Goal: Transaction & Acquisition: Purchase product/service

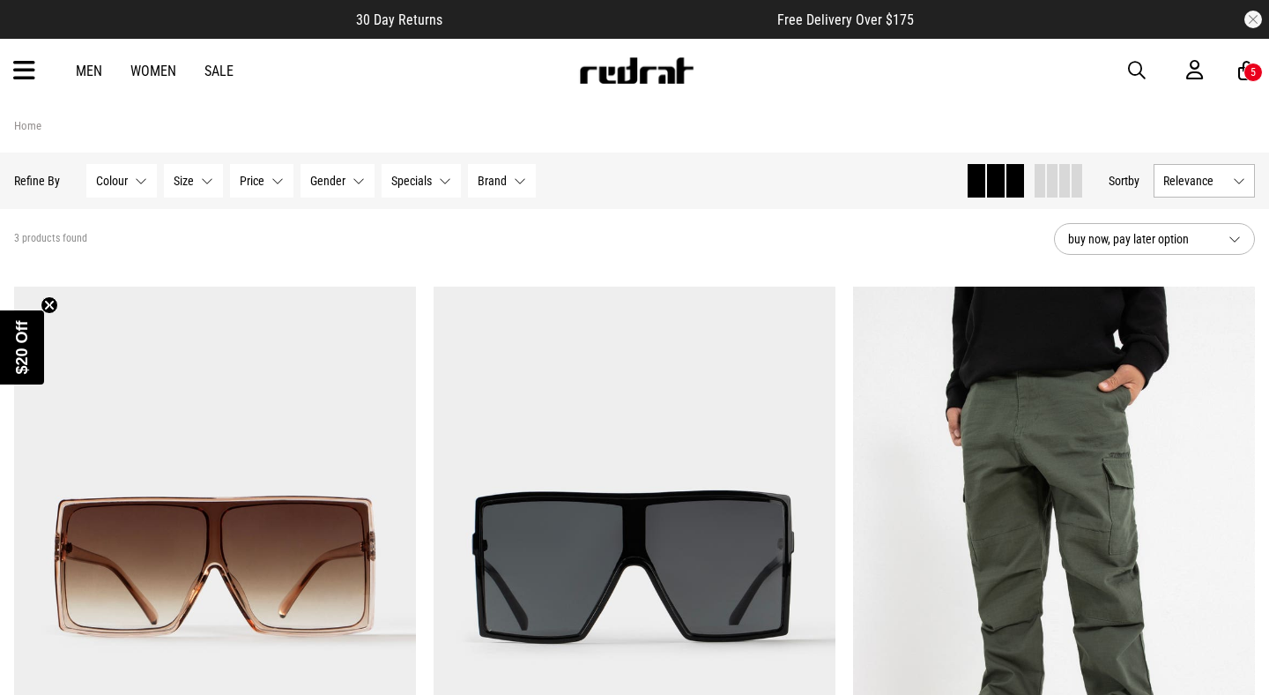
click at [26, 64] on icon at bounding box center [24, 70] width 22 height 29
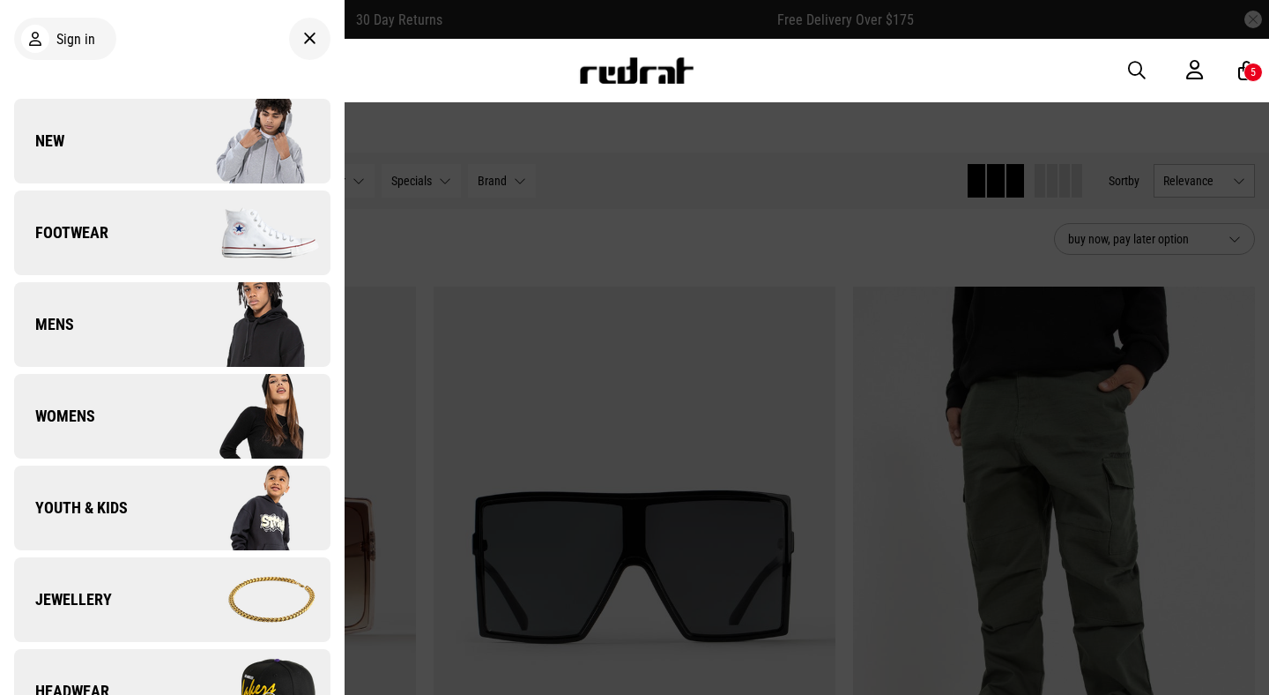
click at [72, 584] on link "Jewellery" at bounding box center [172, 599] width 316 height 85
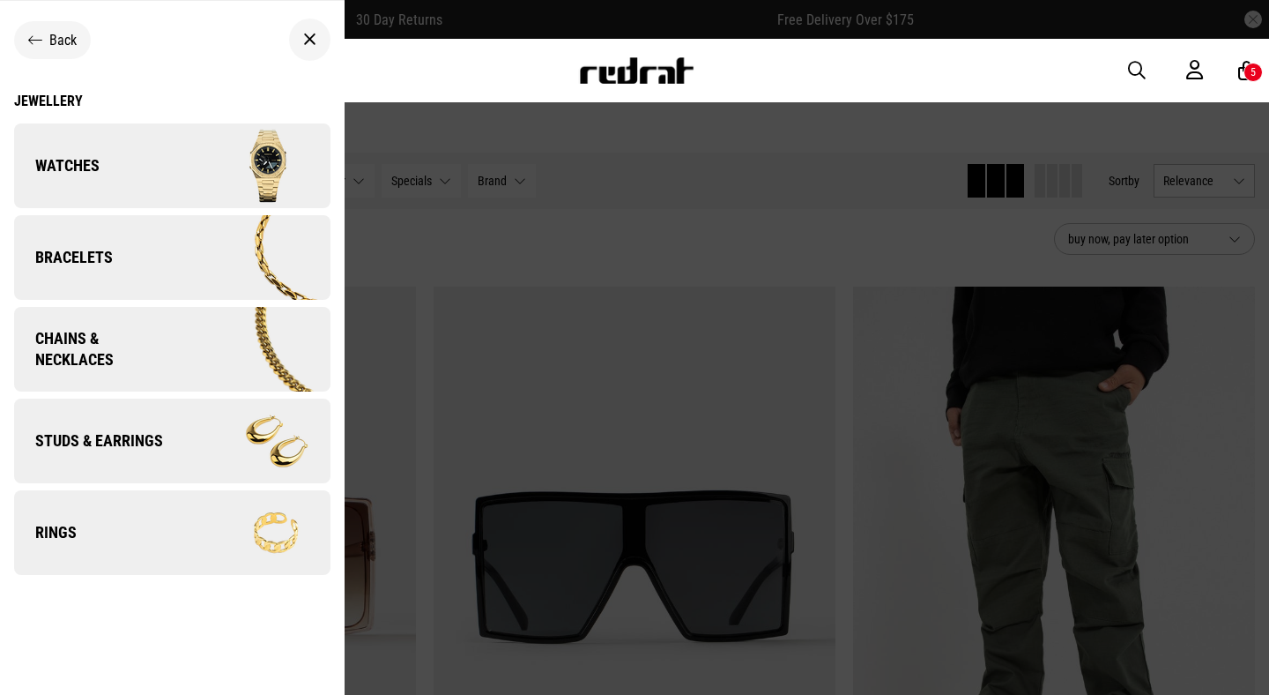
click at [127, 168] on link "Watches" at bounding box center [172, 165] width 316 height 85
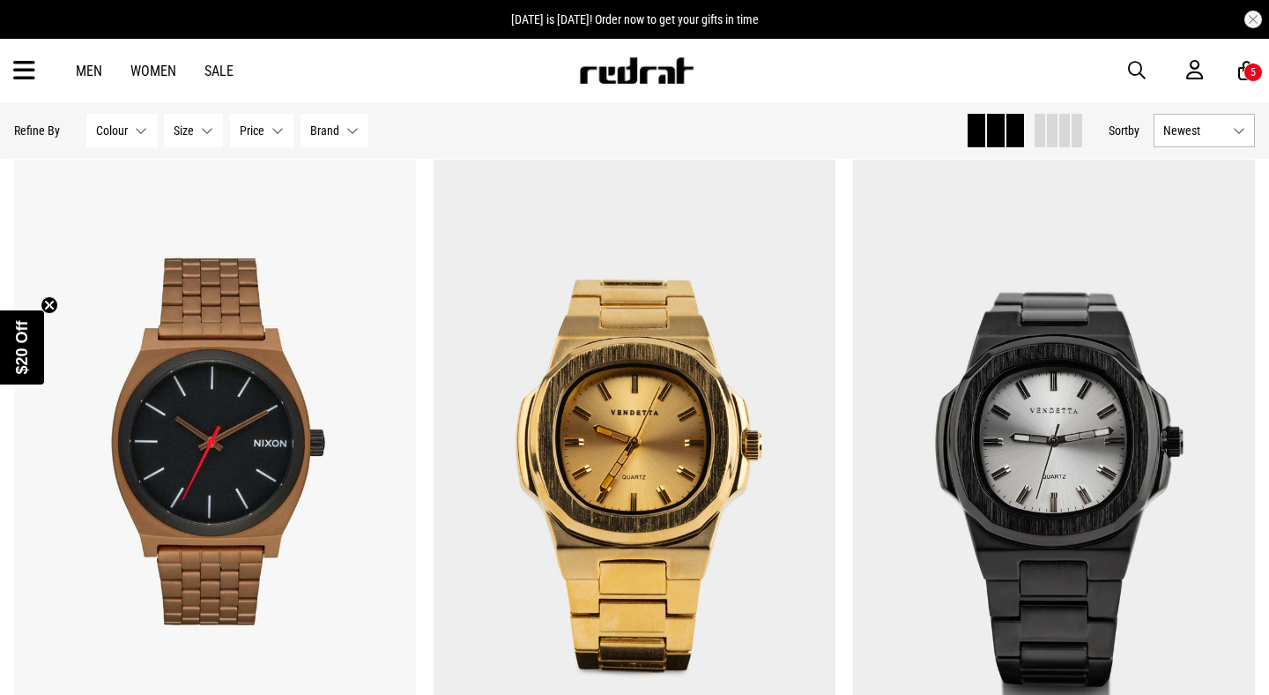
scroll to position [859, 0]
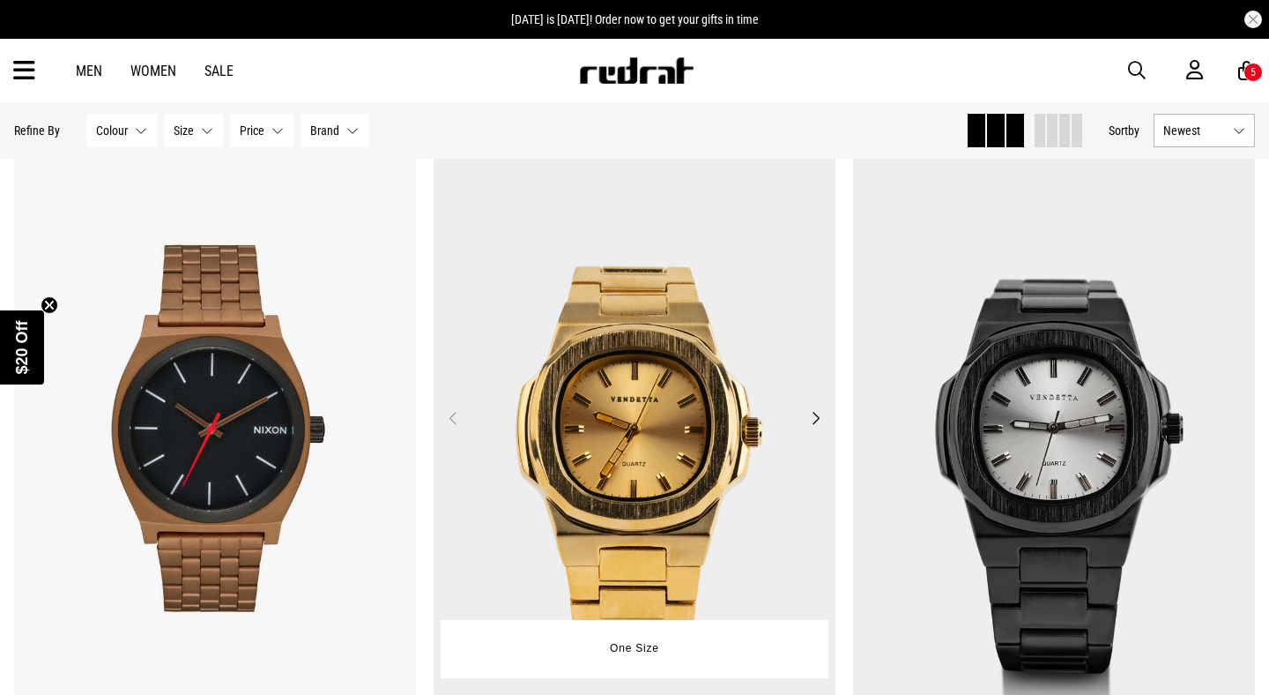
click at [585, 345] on img at bounding box center [635, 427] width 402 height 562
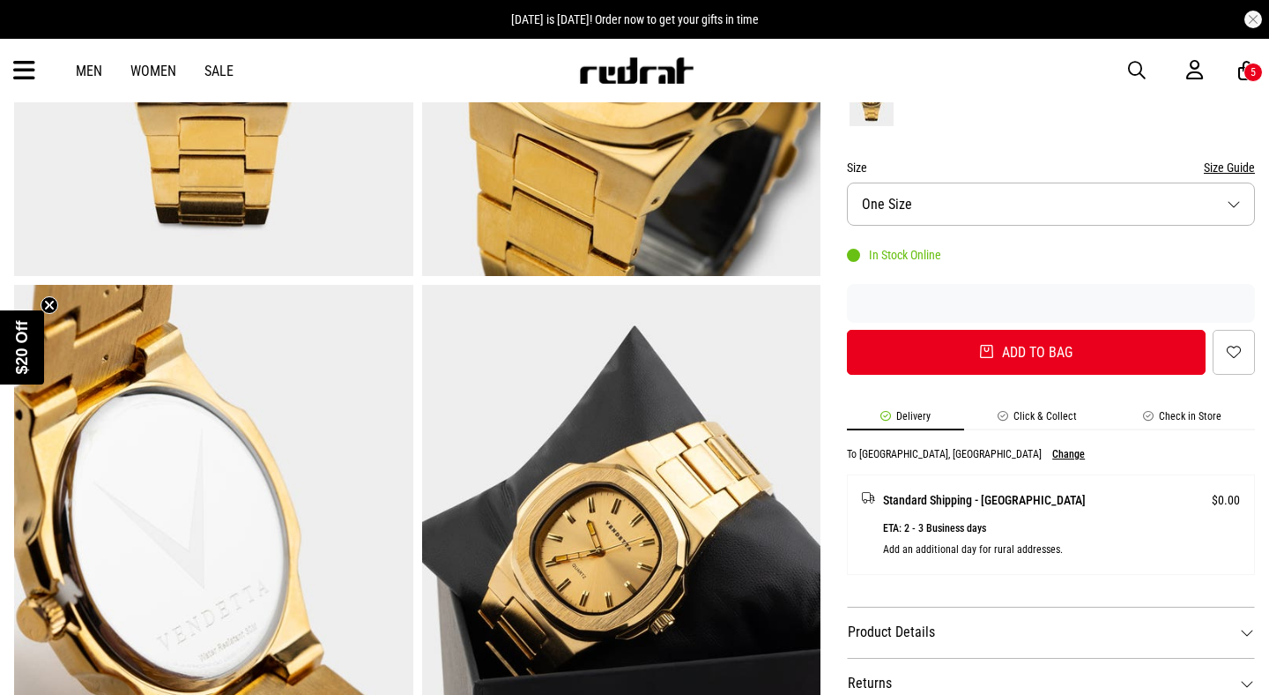
scroll to position [504, 0]
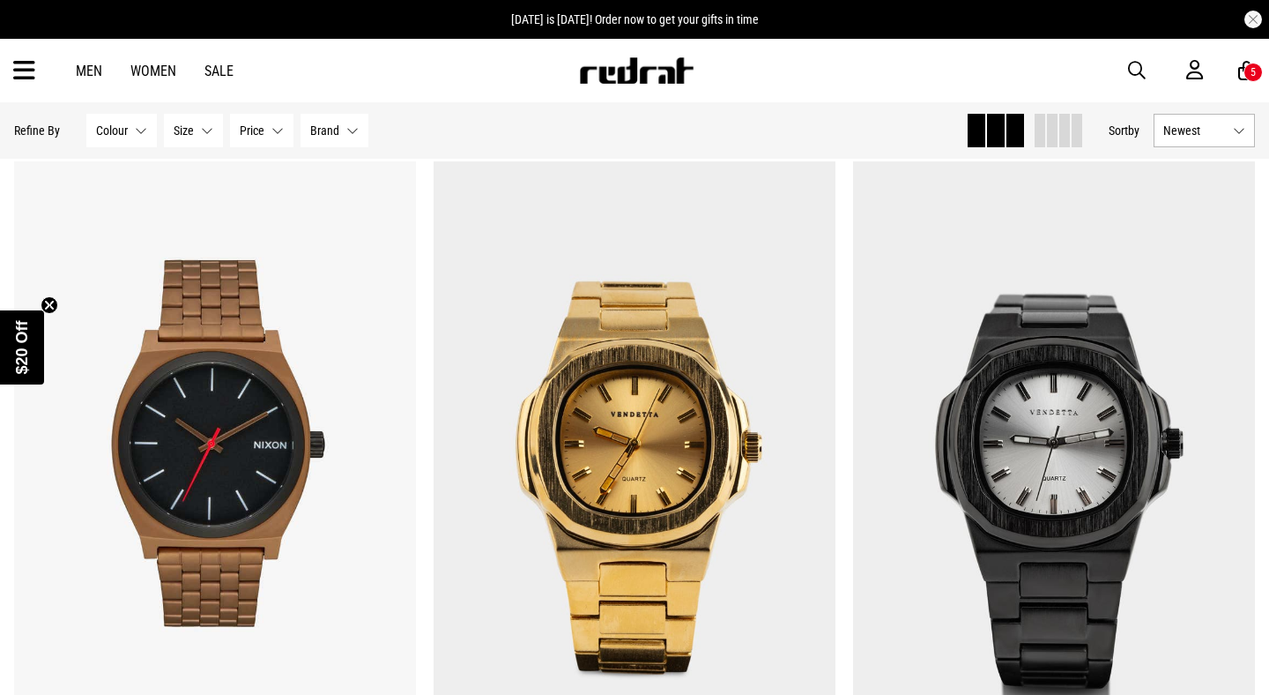
scroll to position [821, 0]
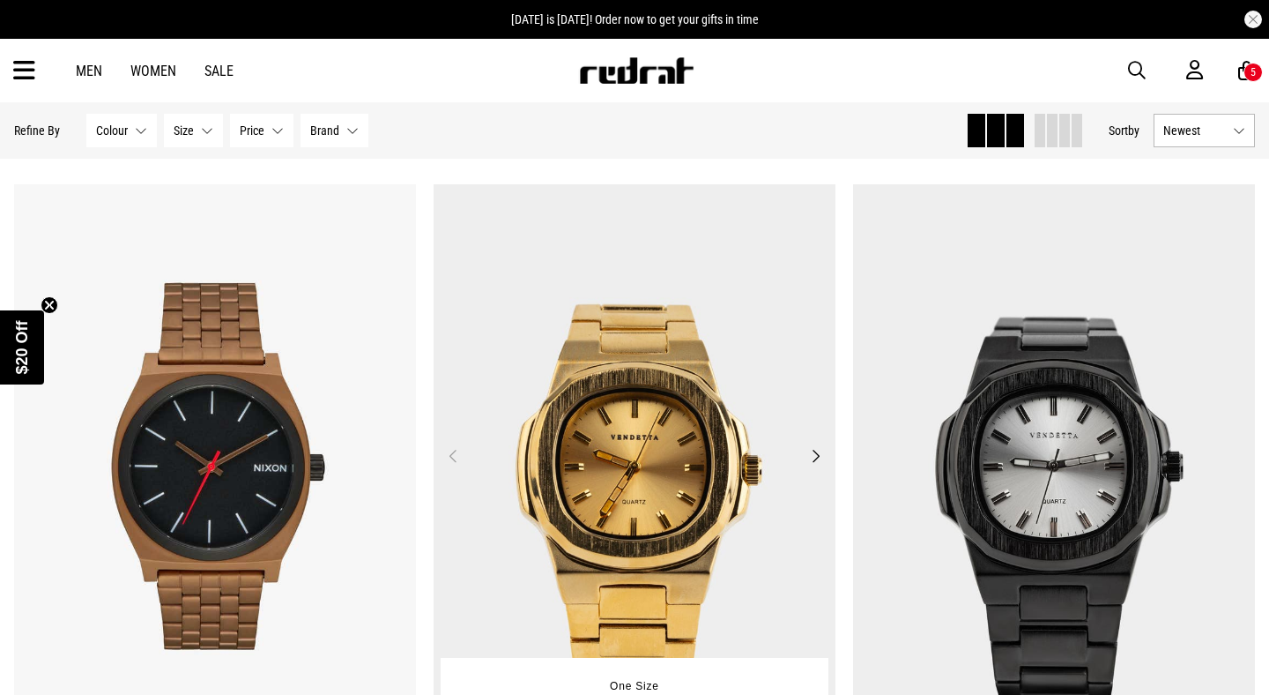
click at [654, 430] on img at bounding box center [635, 465] width 402 height 562
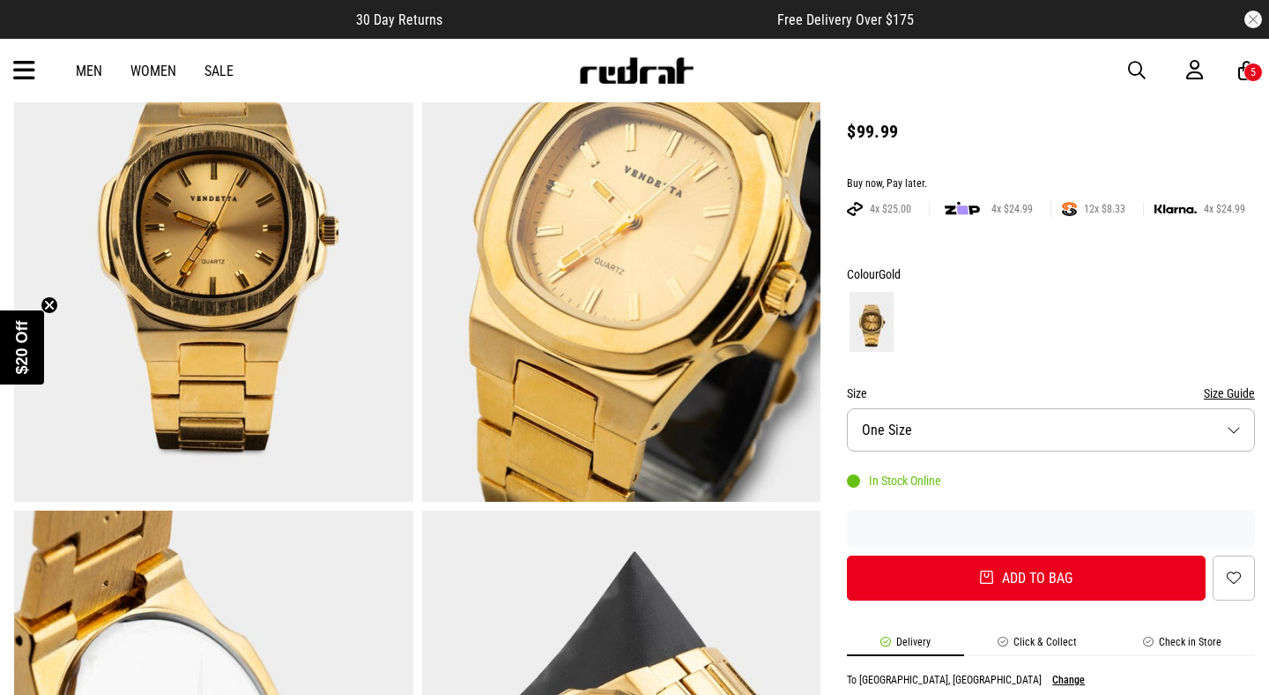
scroll to position [58, 0]
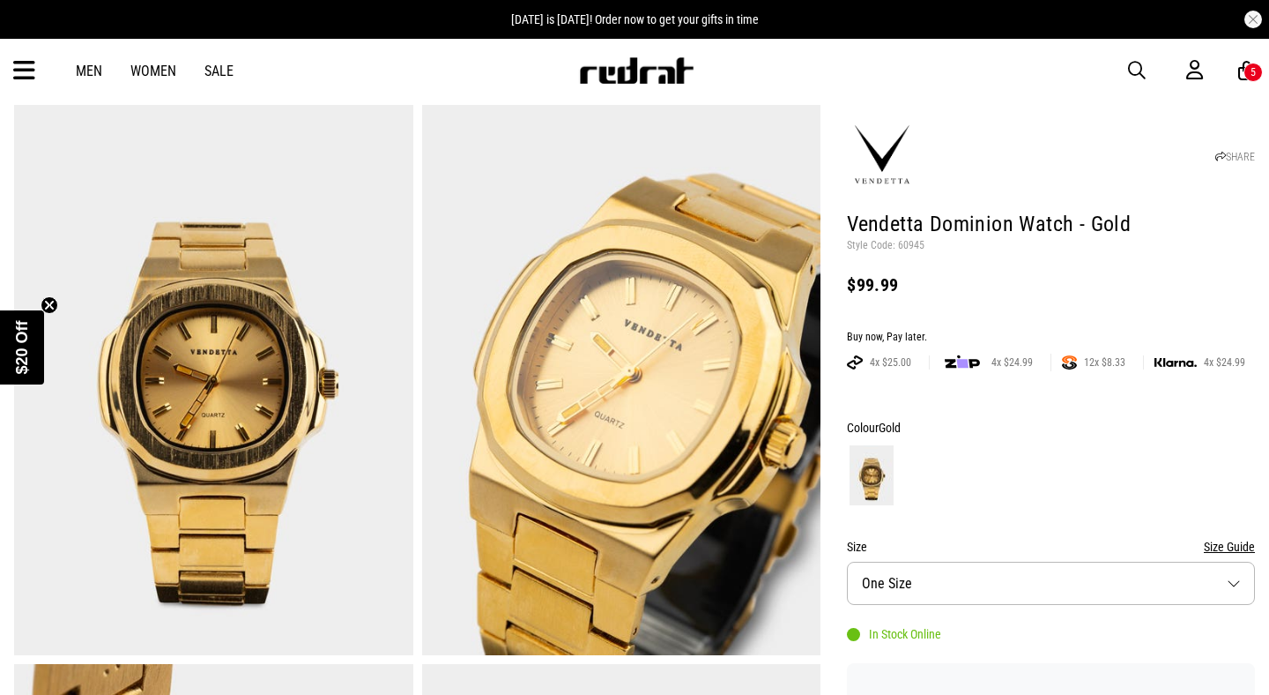
click at [267, 469] on img at bounding box center [213, 380] width 399 height 550
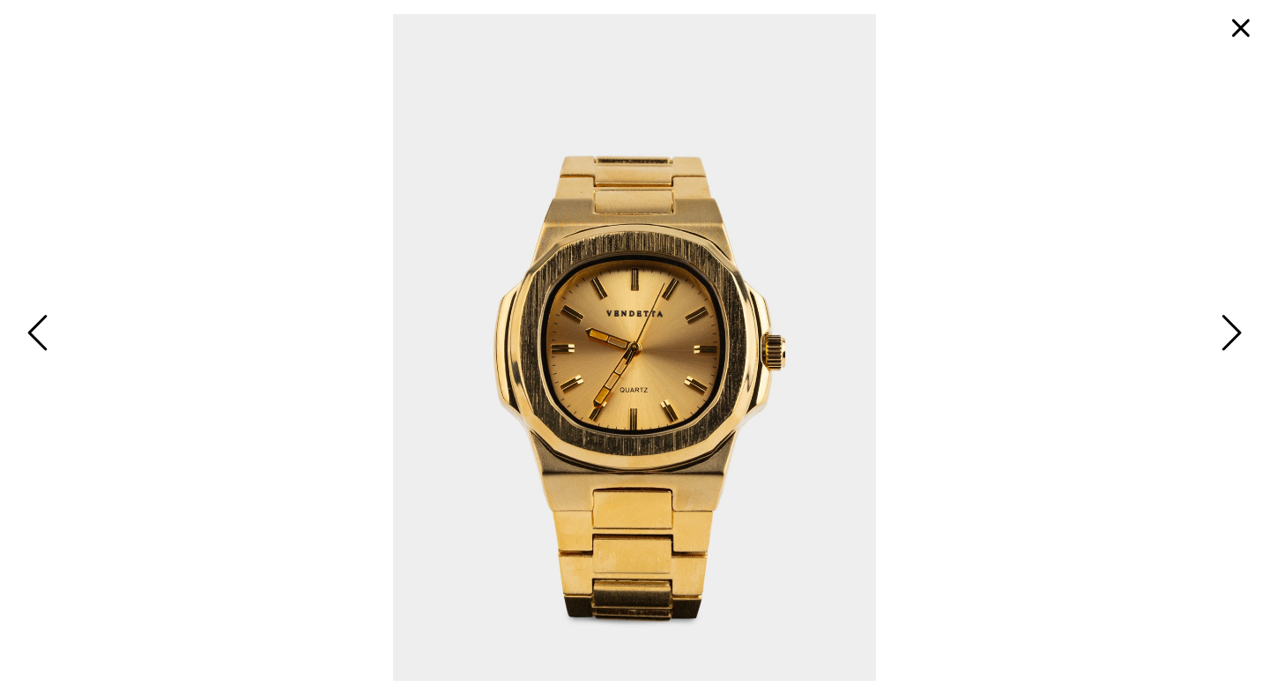
scroll to position [41, 0]
click at [1248, 31] on button "button" at bounding box center [1241, 28] width 42 height 42
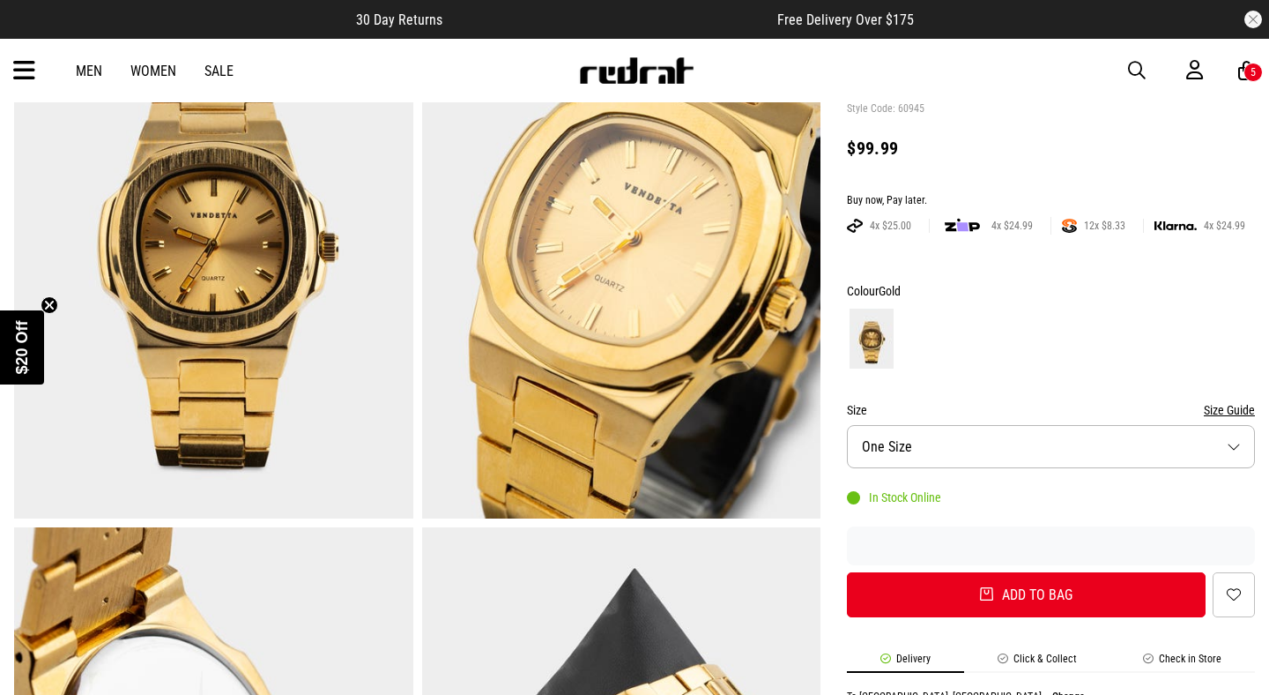
scroll to position [0, 0]
